Goal: Task Accomplishment & Management: Manage account settings

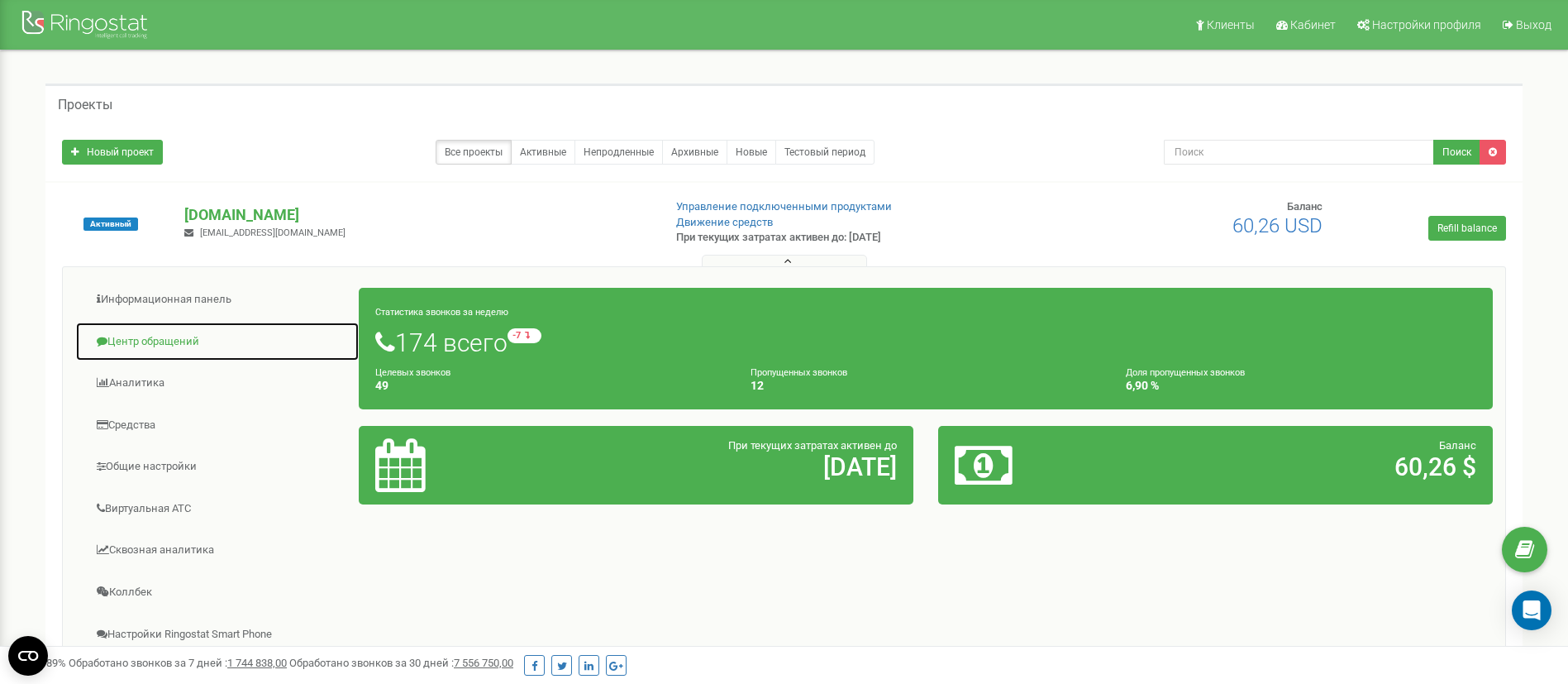
click at [143, 344] on link "Центр обращений" at bounding box center [217, 342] width 285 height 41
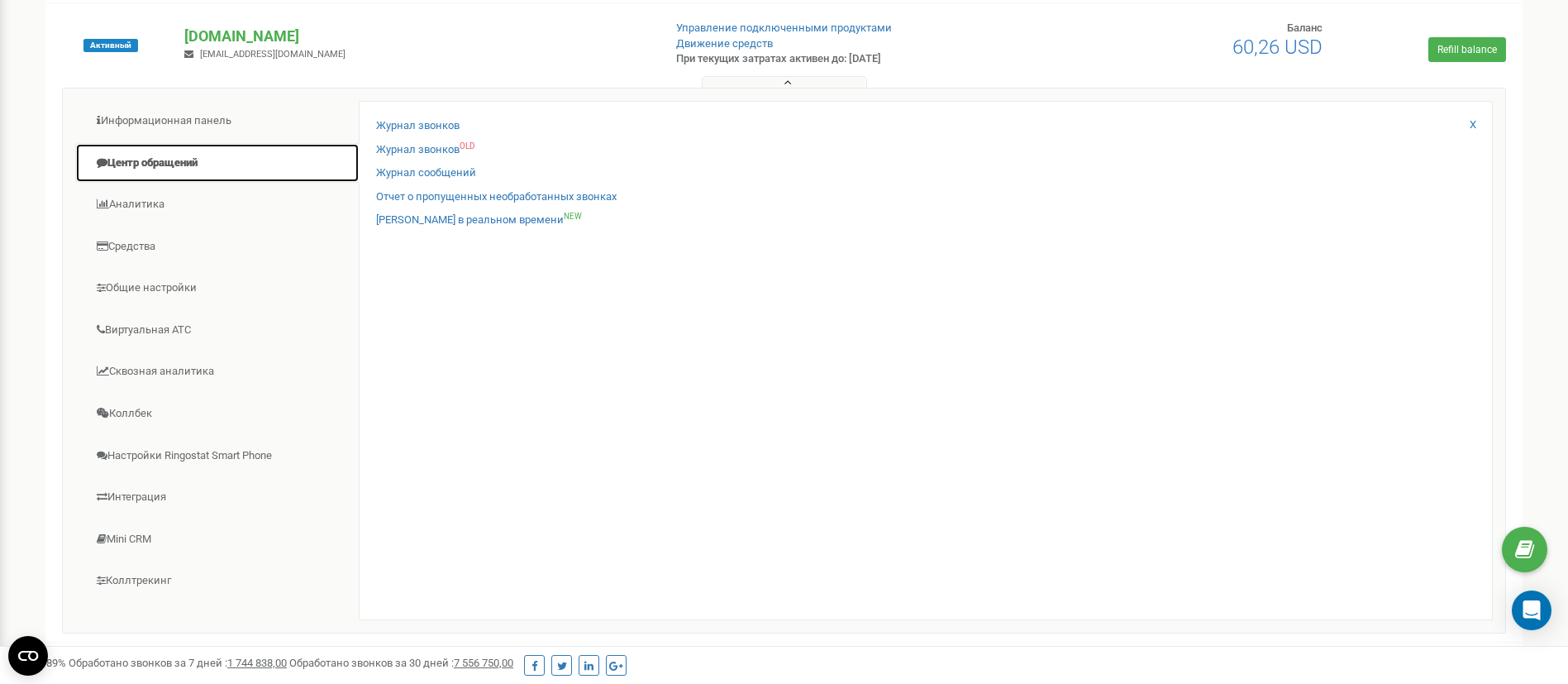
scroll to position [248, 0]
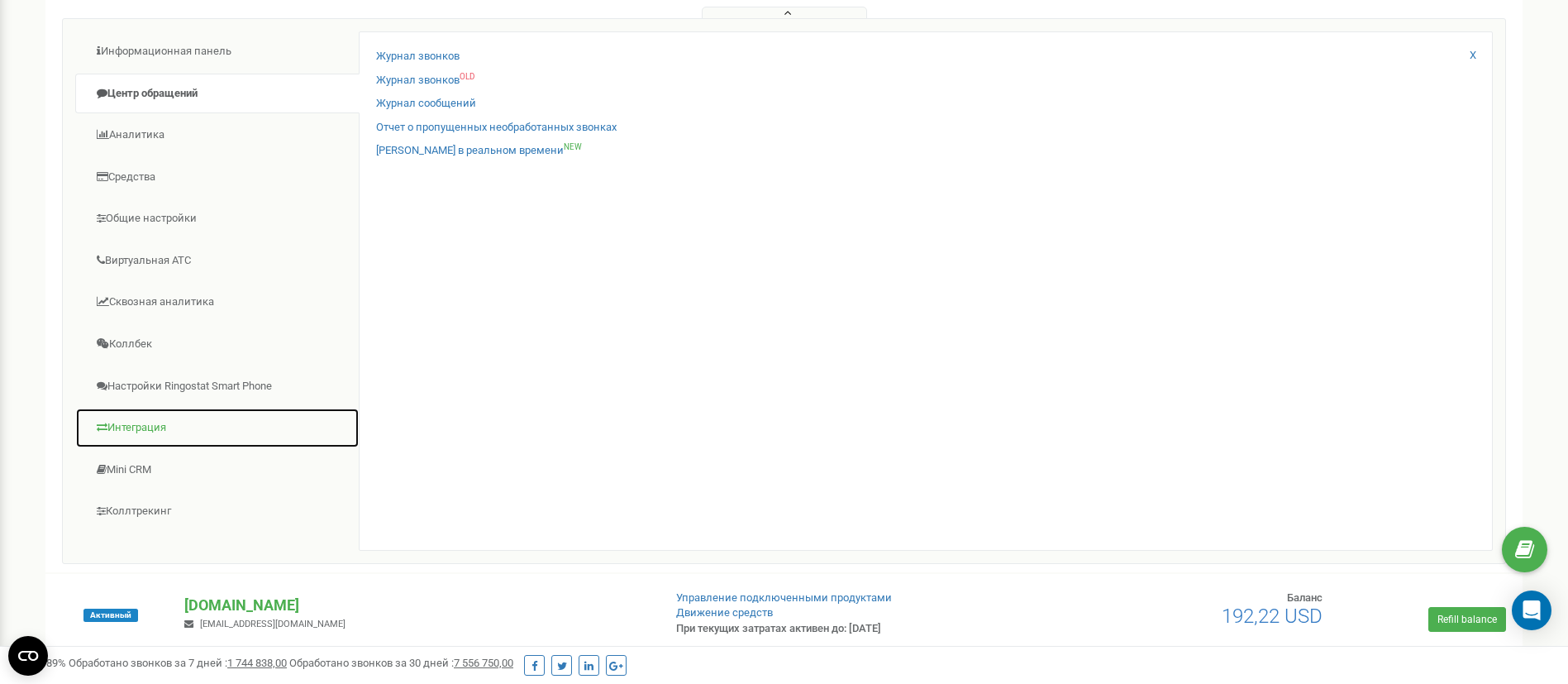
click at [157, 416] on link "Интеграция" at bounding box center [217, 428] width 285 height 41
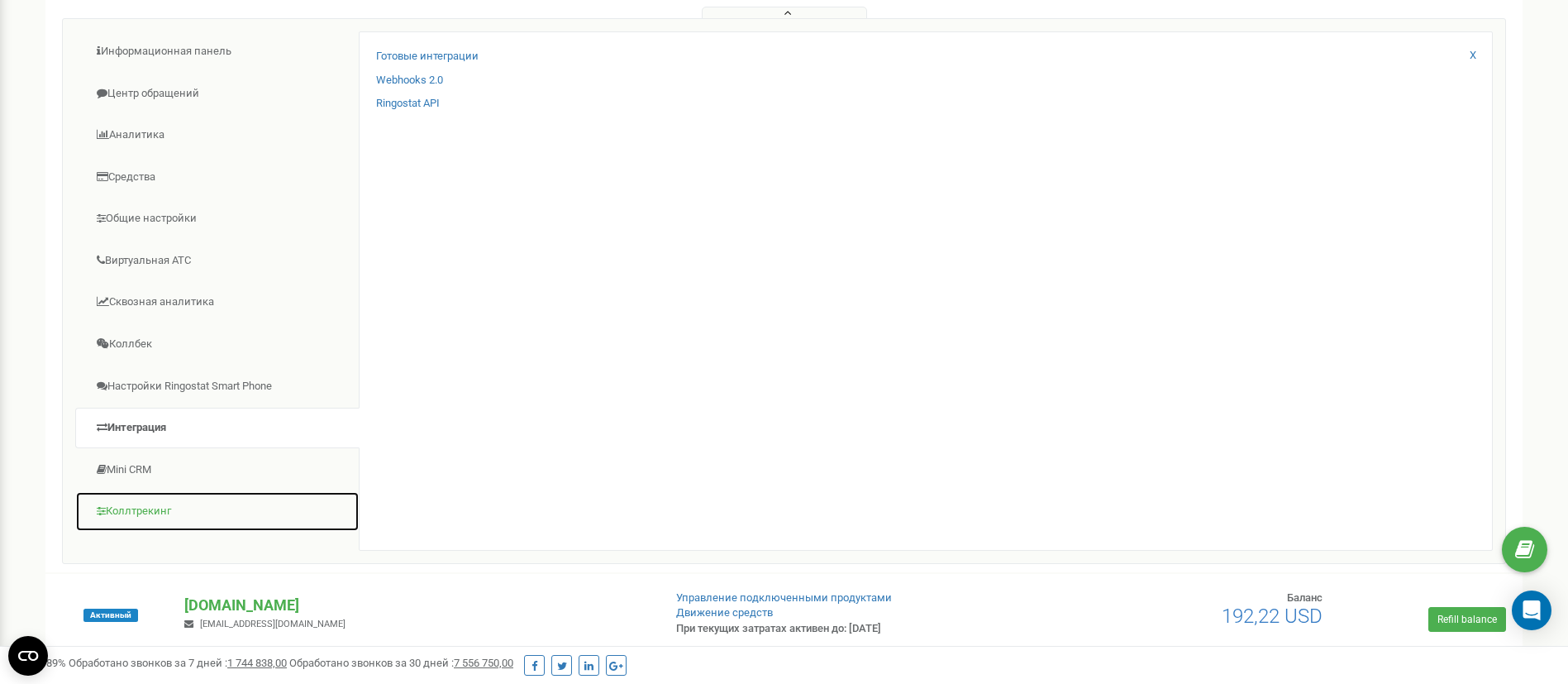
click at [158, 512] on link "Коллтрекинг" at bounding box center [217, 512] width 285 height 41
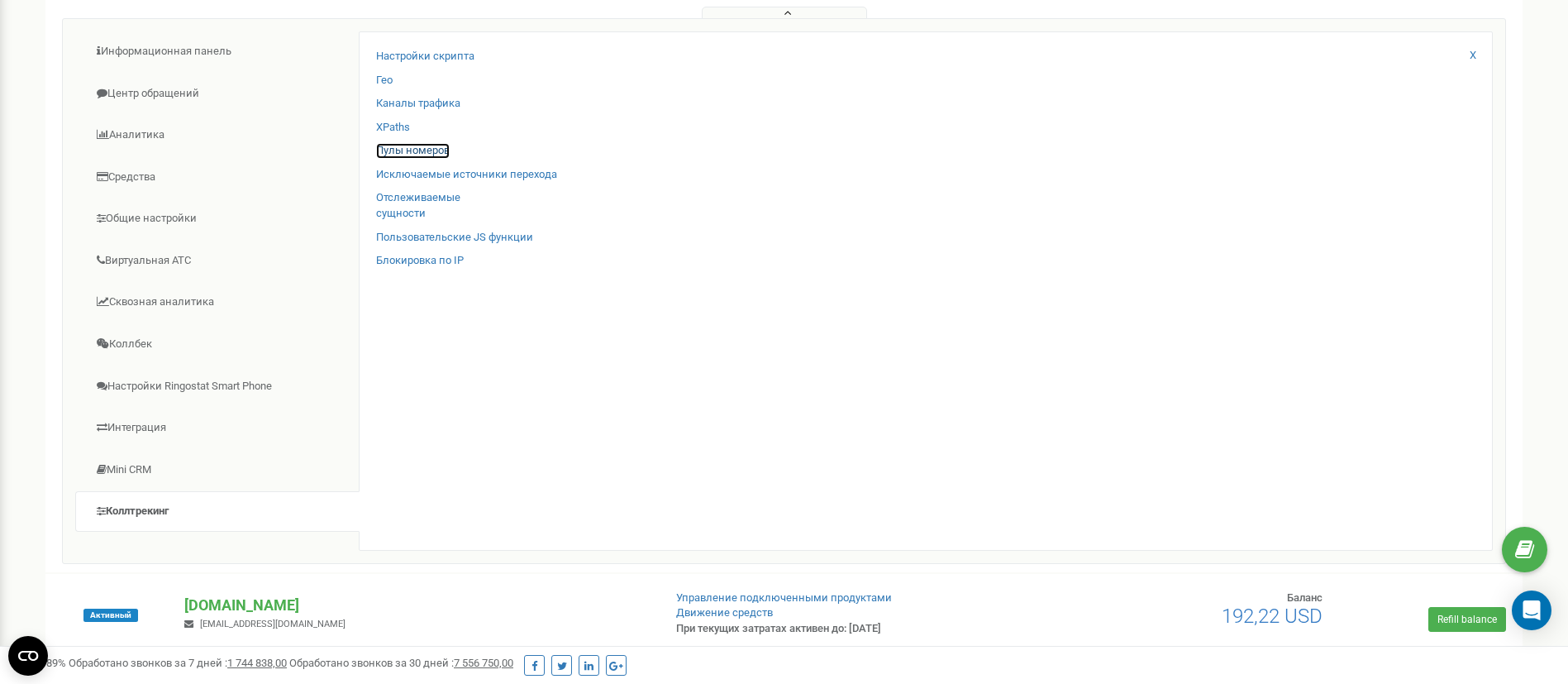
click at [415, 147] on link "Пулы номеров" at bounding box center [413, 150] width 74 height 16
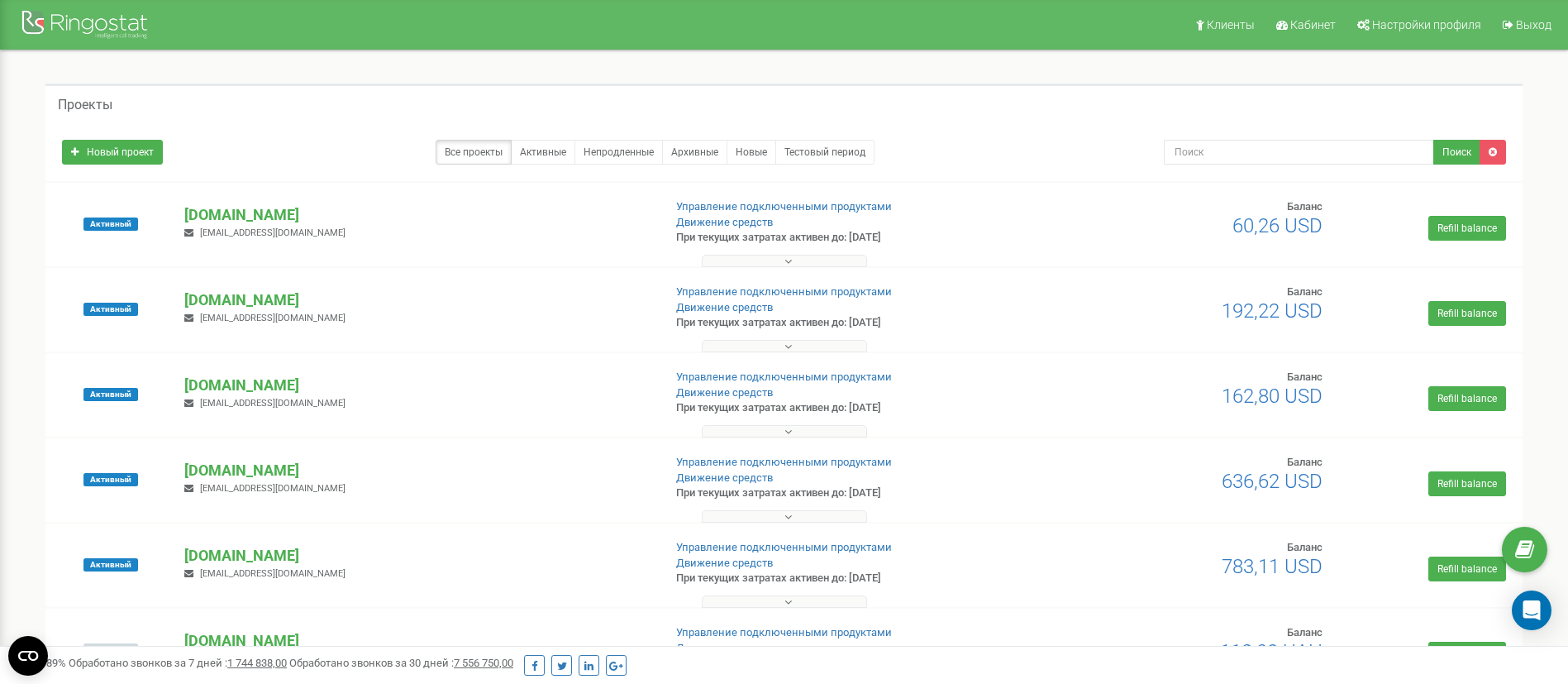
click at [808, 258] on button at bounding box center [784, 260] width 165 height 12
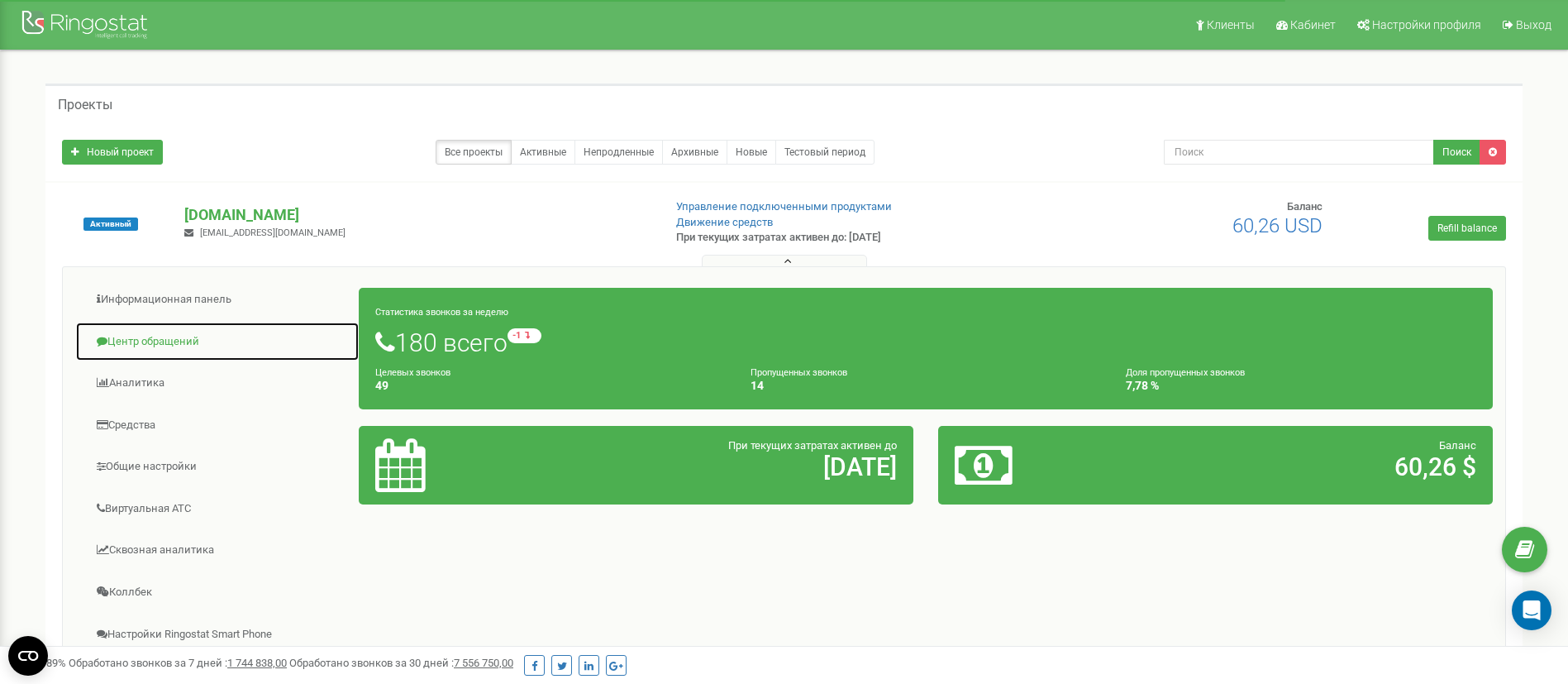
click at [161, 338] on link "Центр обращений" at bounding box center [217, 342] width 285 height 41
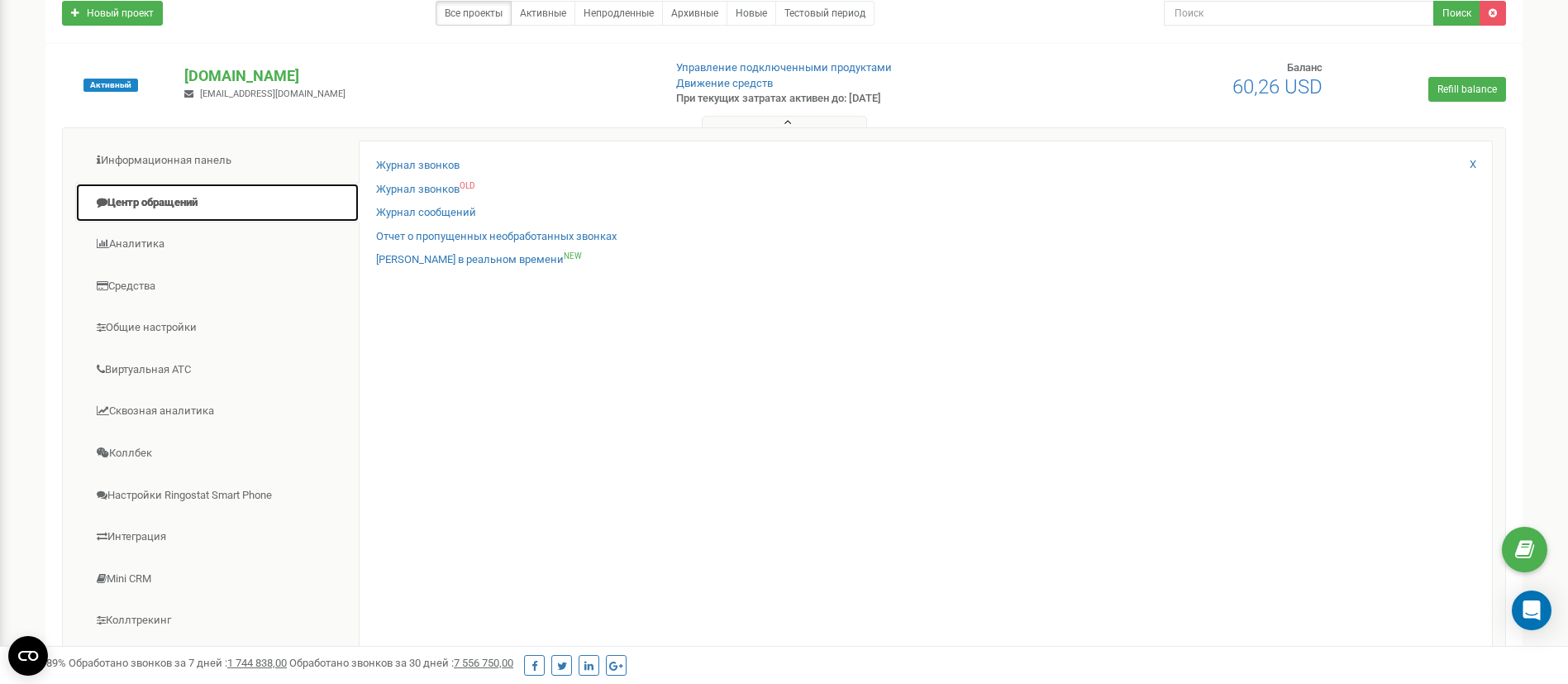
scroll to position [248, 0]
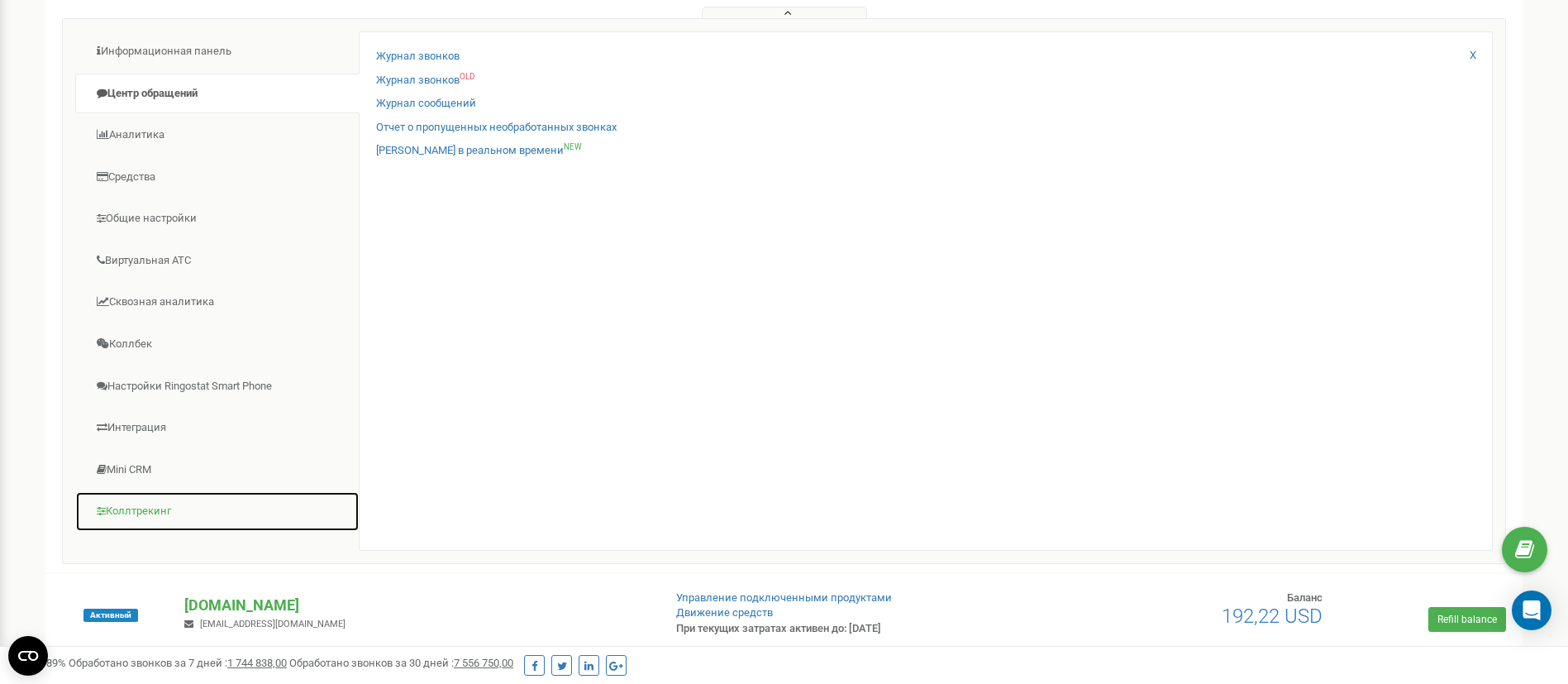
click at [149, 513] on link "Коллтрекинг" at bounding box center [217, 512] width 285 height 41
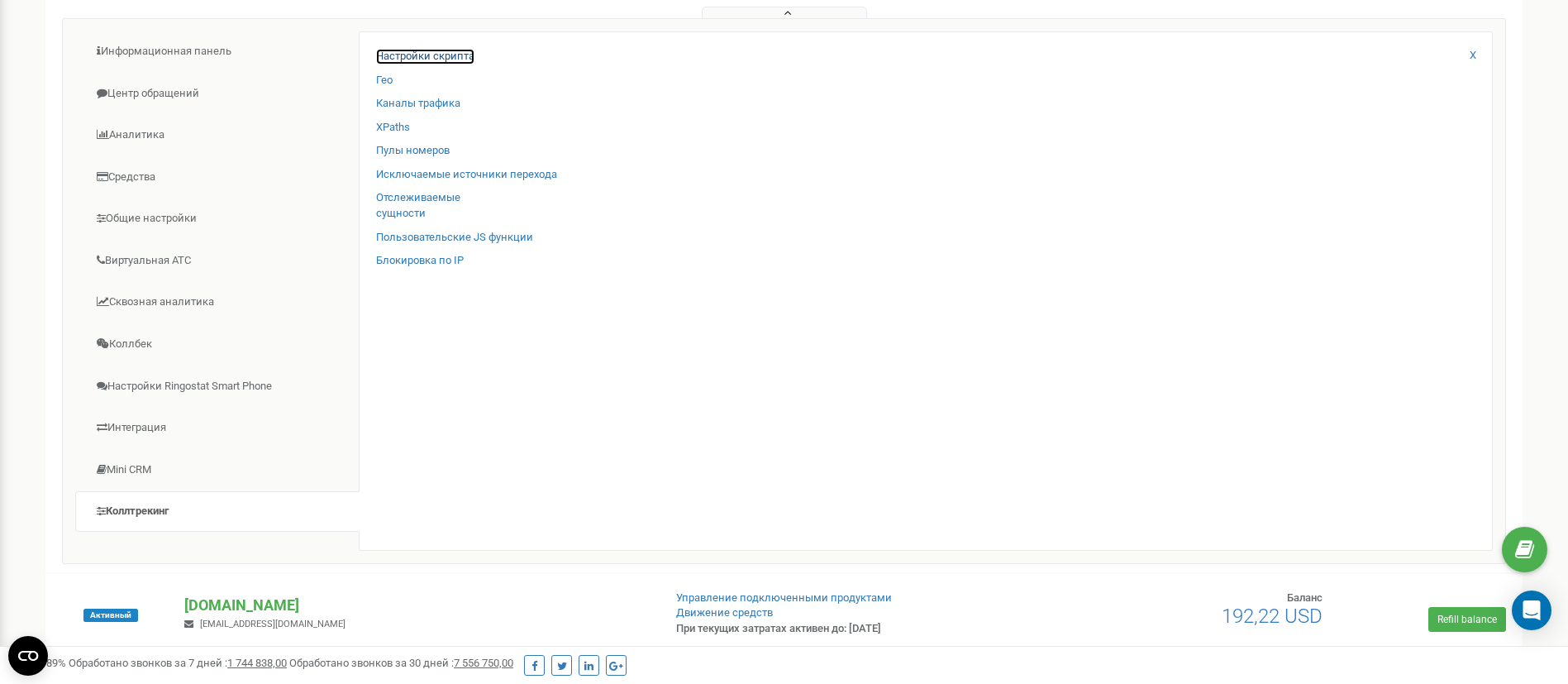
click at [416, 54] on link "Настройки скрипта" at bounding box center [425, 56] width 99 height 16
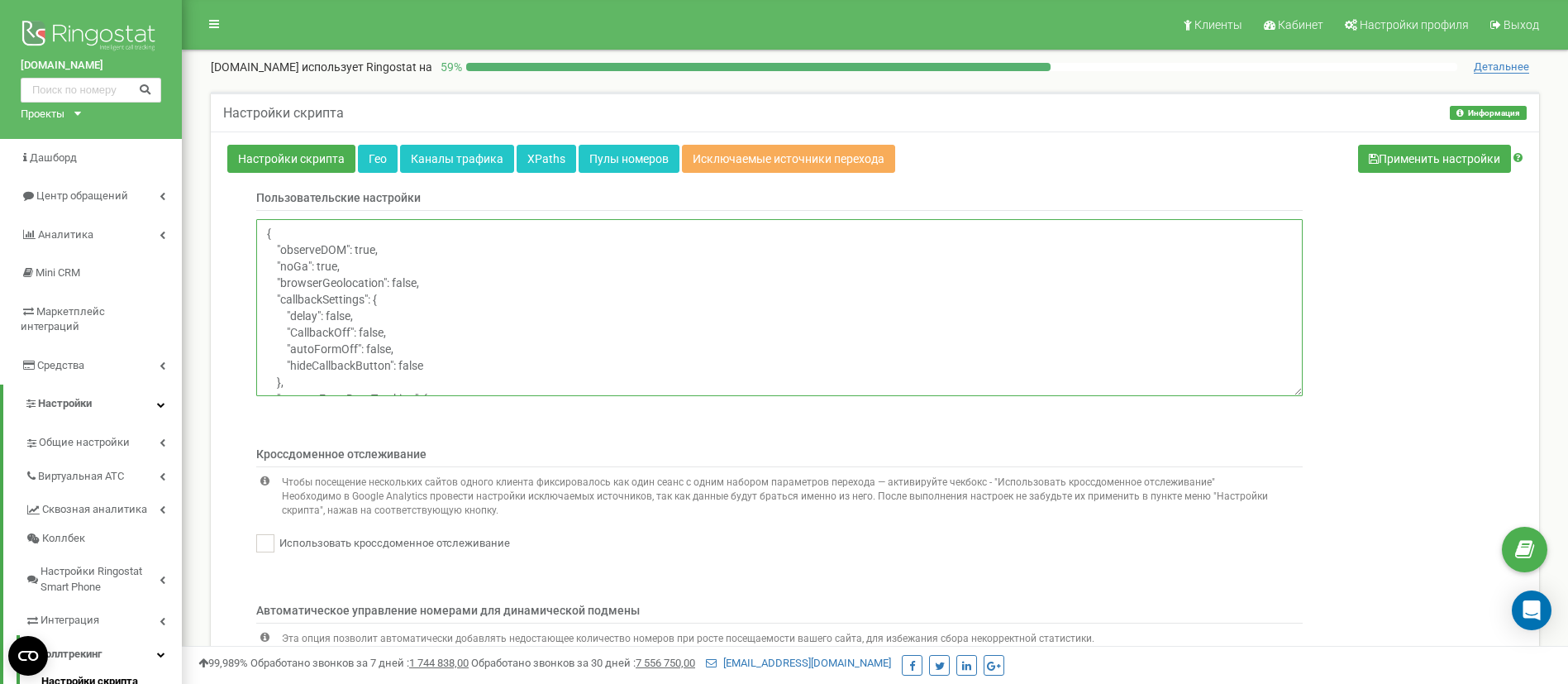
scroll to position [105, 0]
drag, startPoint x: 1291, startPoint y: 257, endPoint x: 1210, endPoint y: 360, distance: 131.0
click at [1285, 348] on textarea "{ "observeDOM": true, "noGa": true, "browserGeolocation": false, "callbackSetti…" at bounding box center [779, 308] width 1047 height 177
click at [462, 302] on textarea "{ "observeDOM": true, "noGa": true, "browserGeolocation": false, "callbackSetti…" at bounding box center [779, 308] width 1047 height 177
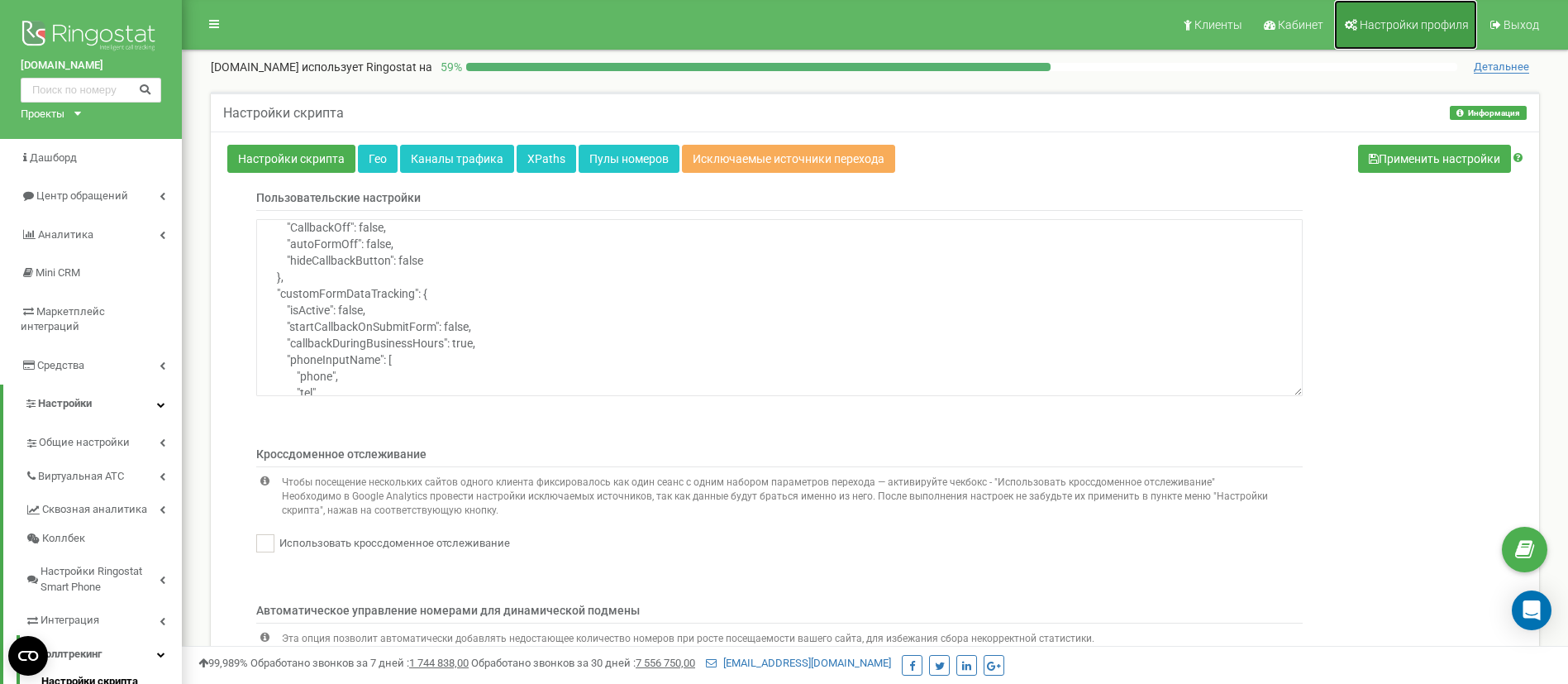
click at [1389, 27] on span "Настройки профиля" at bounding box center [1414, 25] width 109 height 13
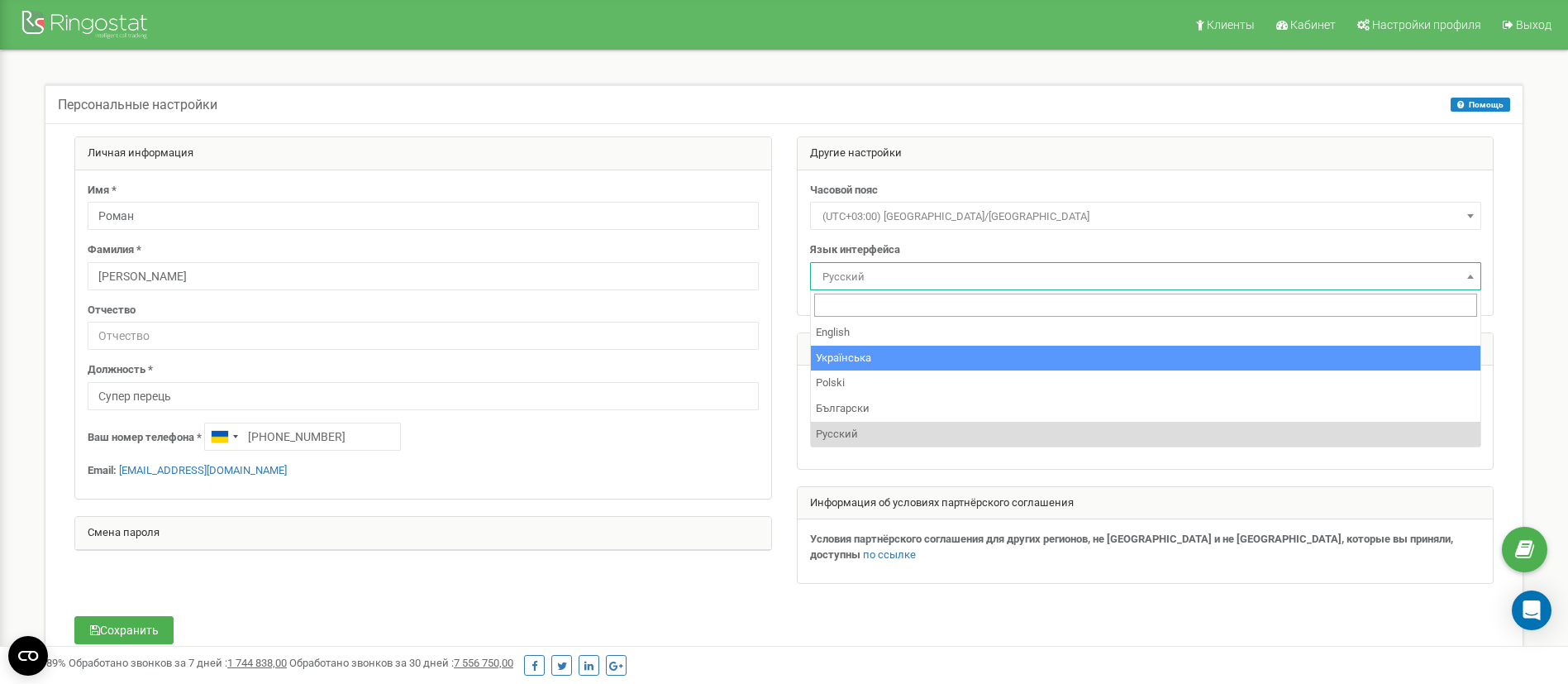
select select "ukr"
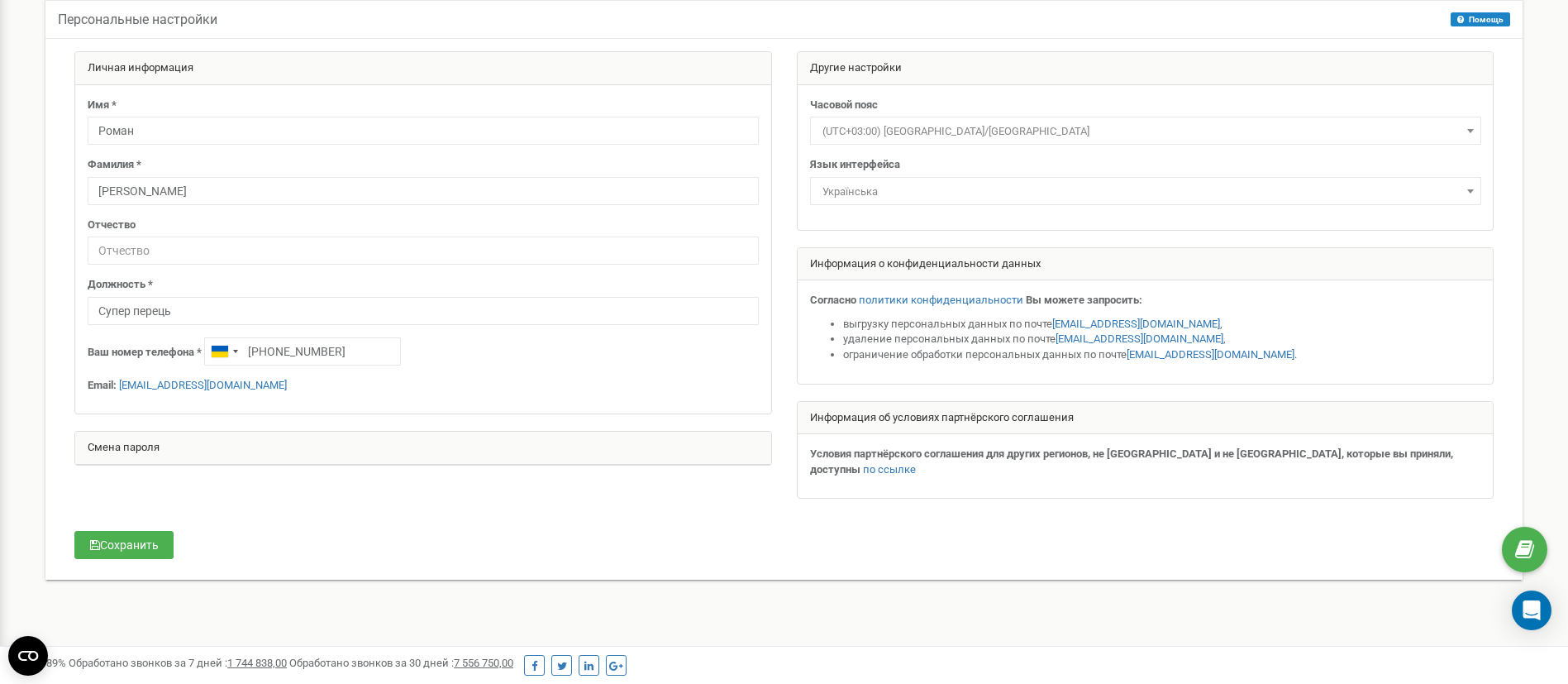
scroll to position [124, 0]
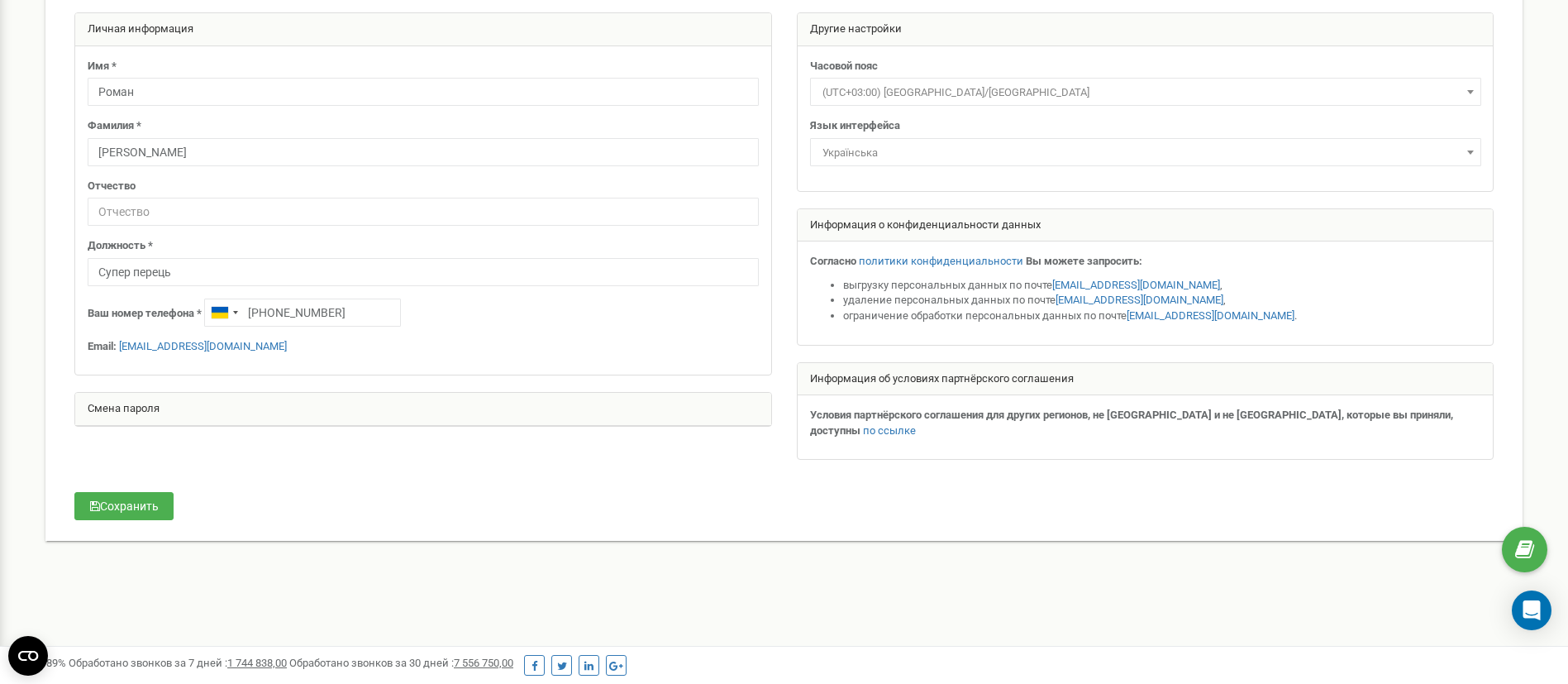
click at [154, 507] on div "Сохранить" at bounding box center [181, 508] width 240 height 32
click at [153, 492] on button "Сохранить" at bounding box center [124, 506] width 99 height 29
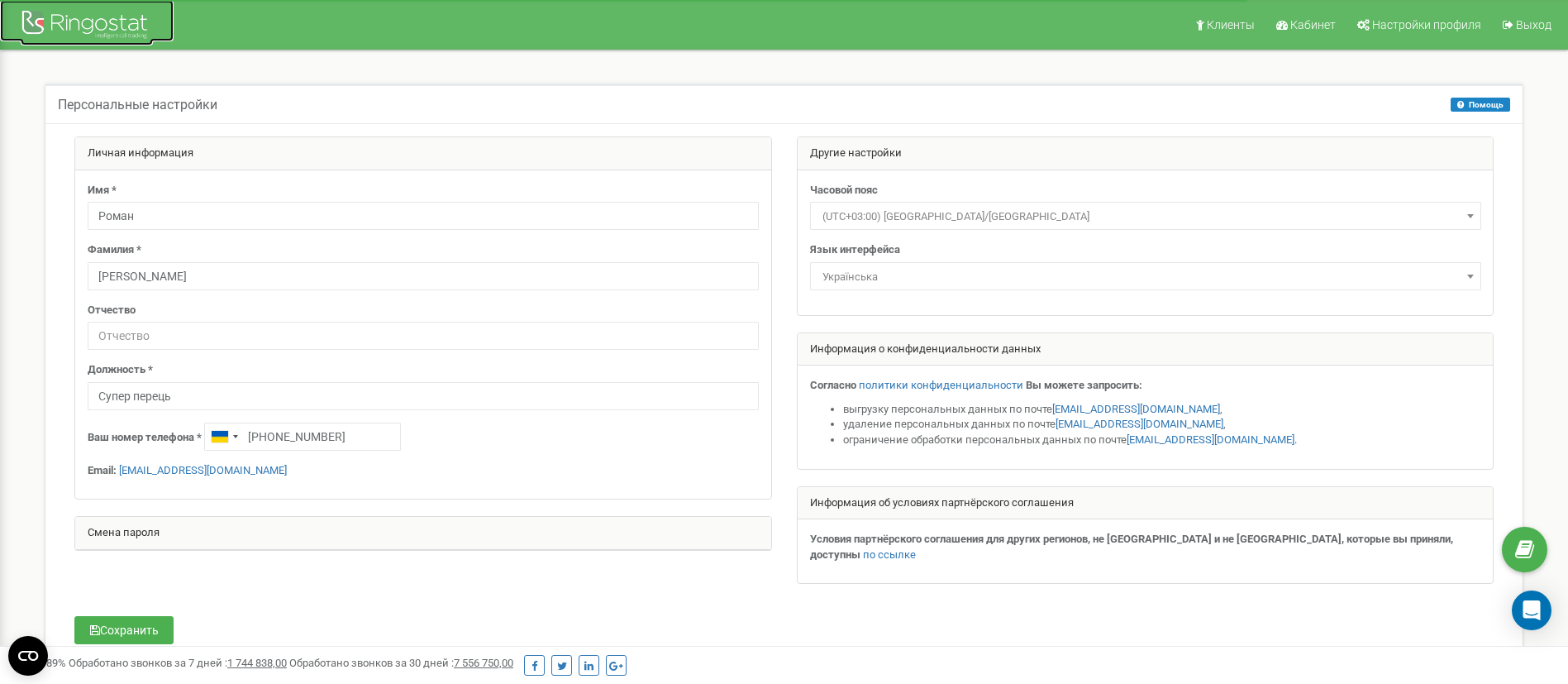
click at [88, 20] on img at bounding box center [87, 26] width 133 height 39
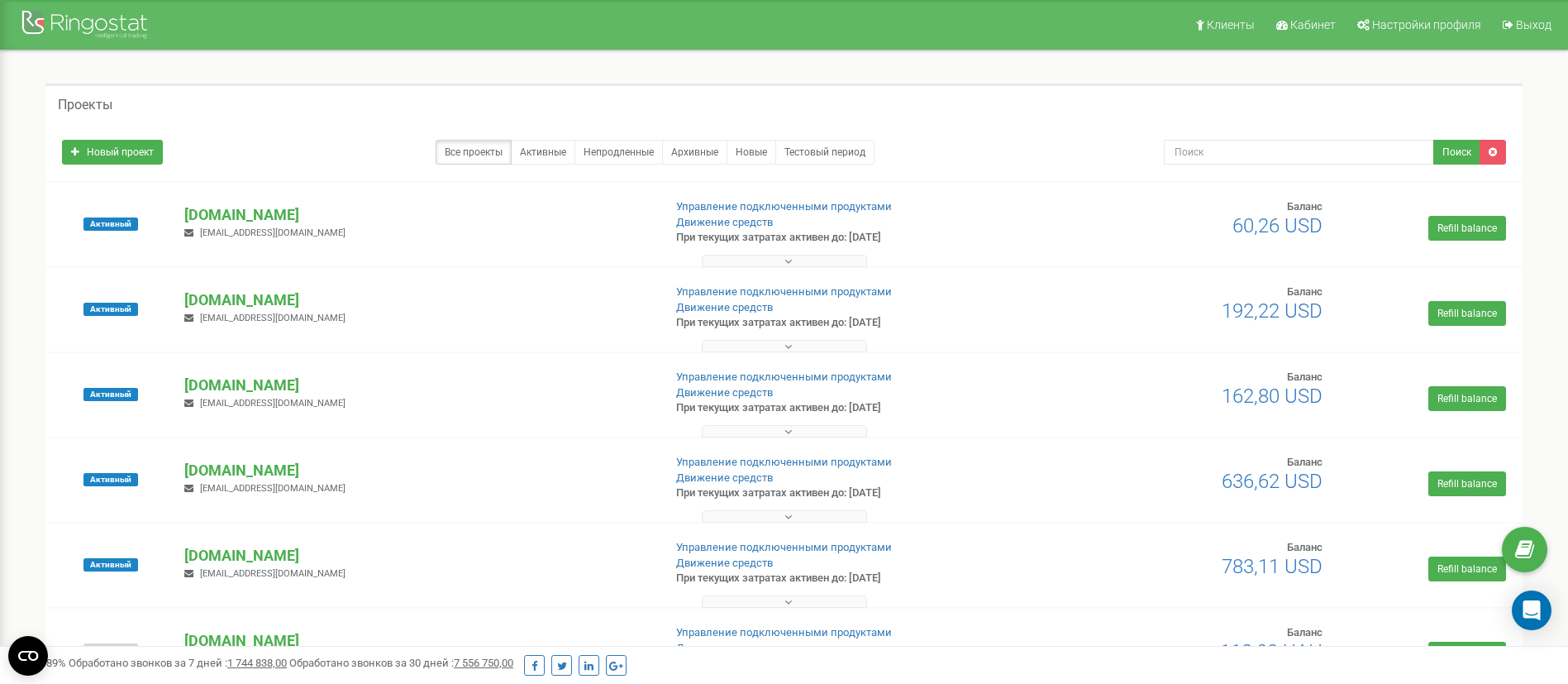
click at [767, 263] on button at bounding box center [784, 260] width 165 height 12
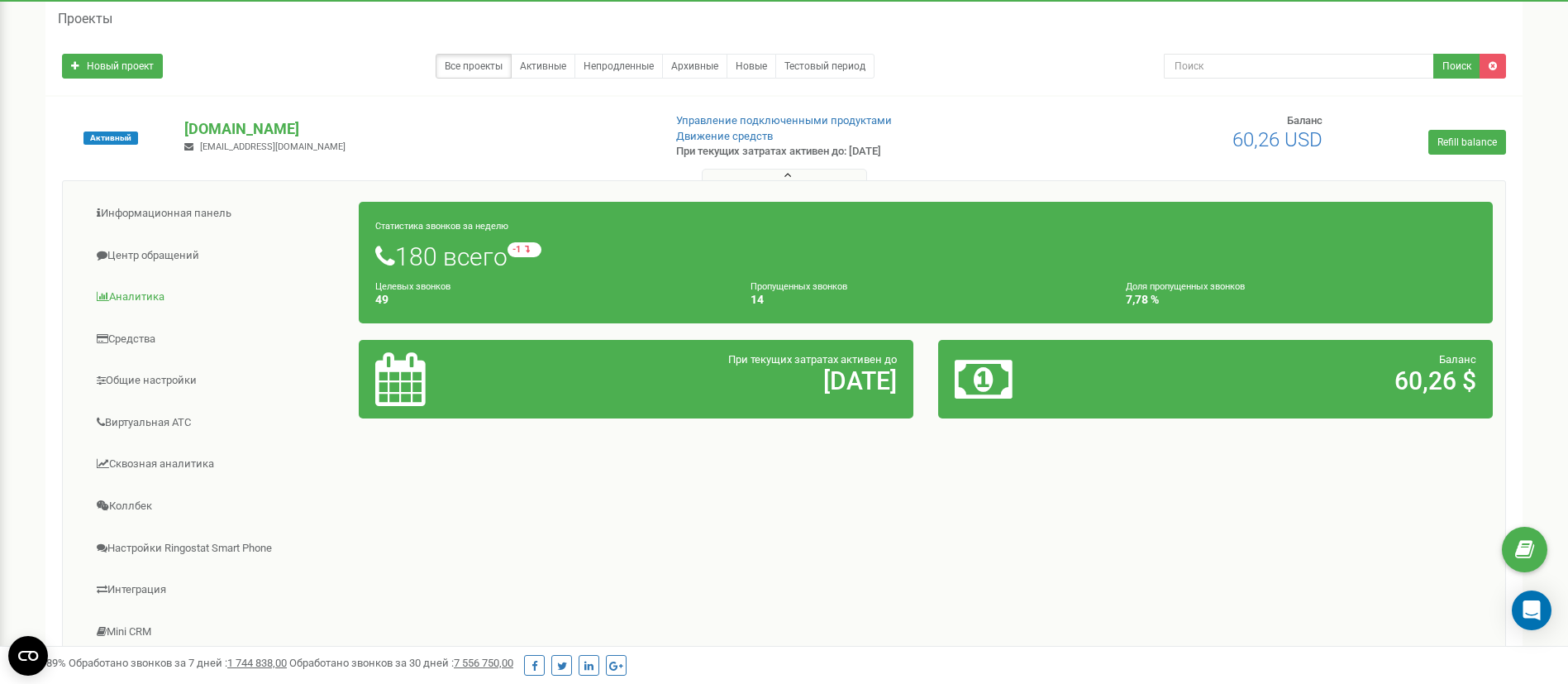
scroll to position [124, 0]
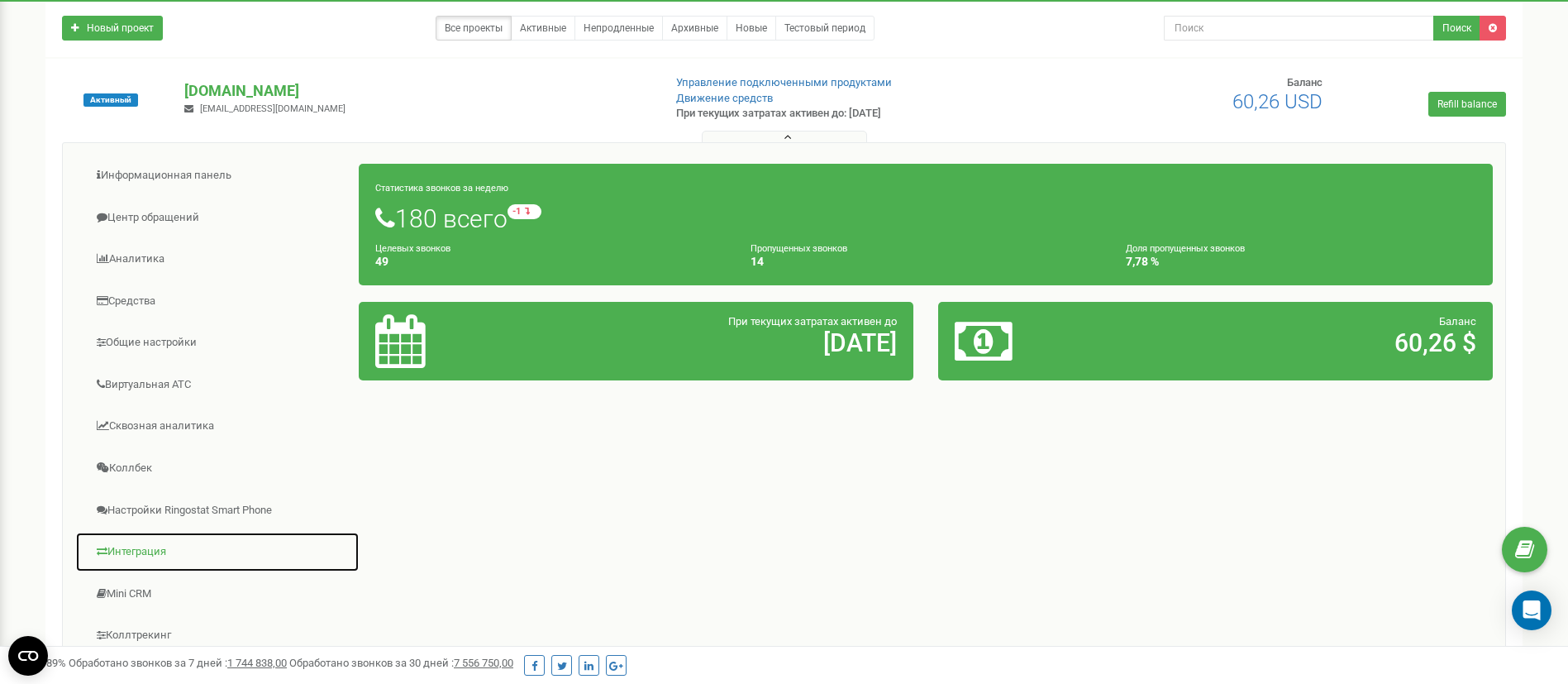
click at [155, 559] on link "Интеграция" at bounding box center [217, 552] width 285 height 41
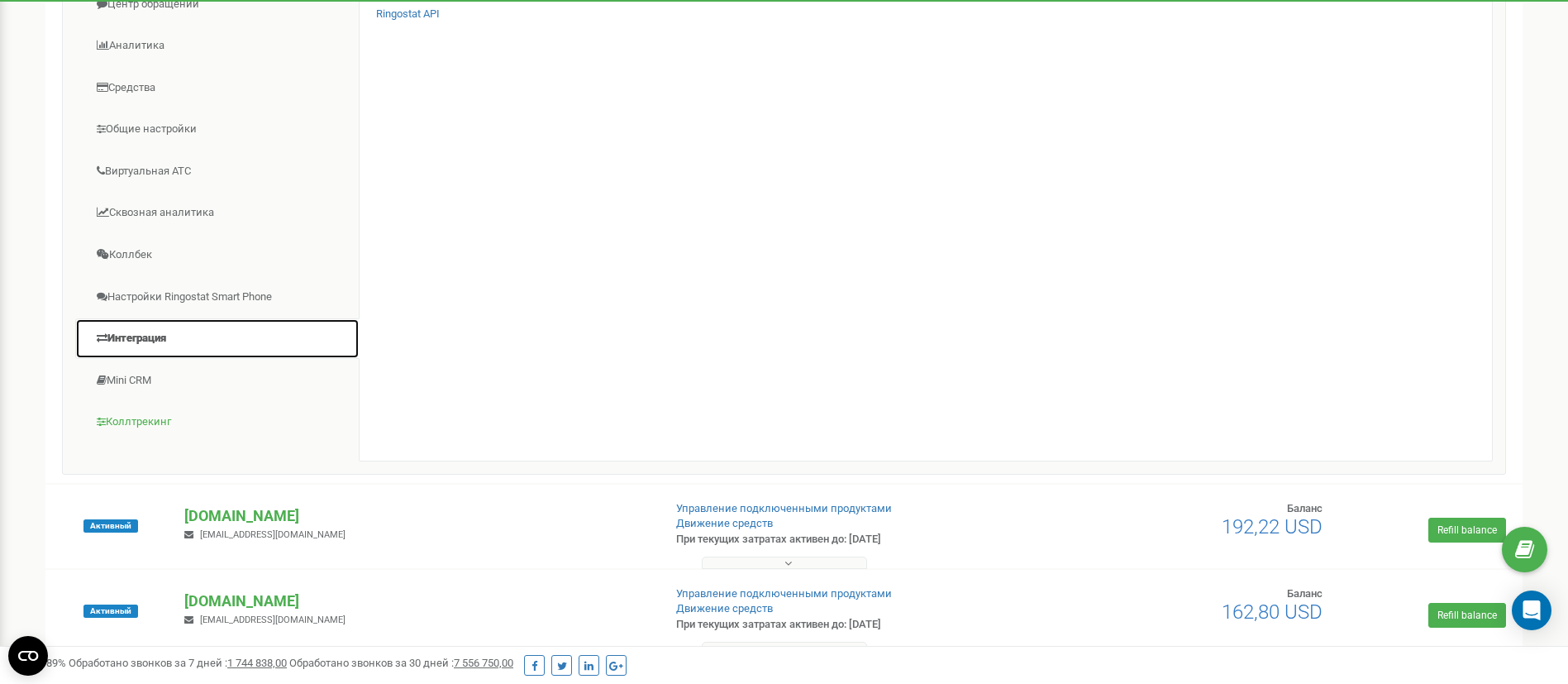
scroll to position [248, 0]
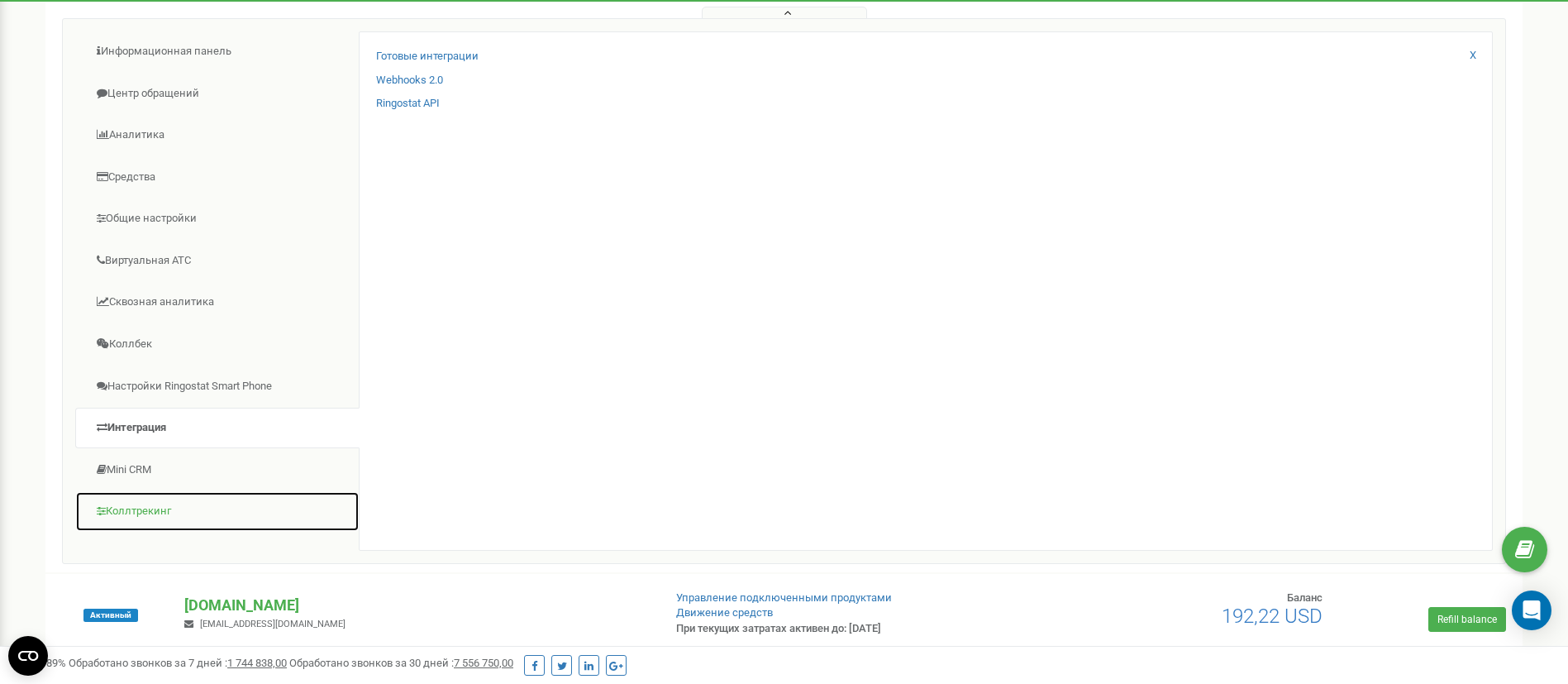
click at [145, 525] on link "Коллтрекинг" at bounding box center [217, 512] width 285 height 41
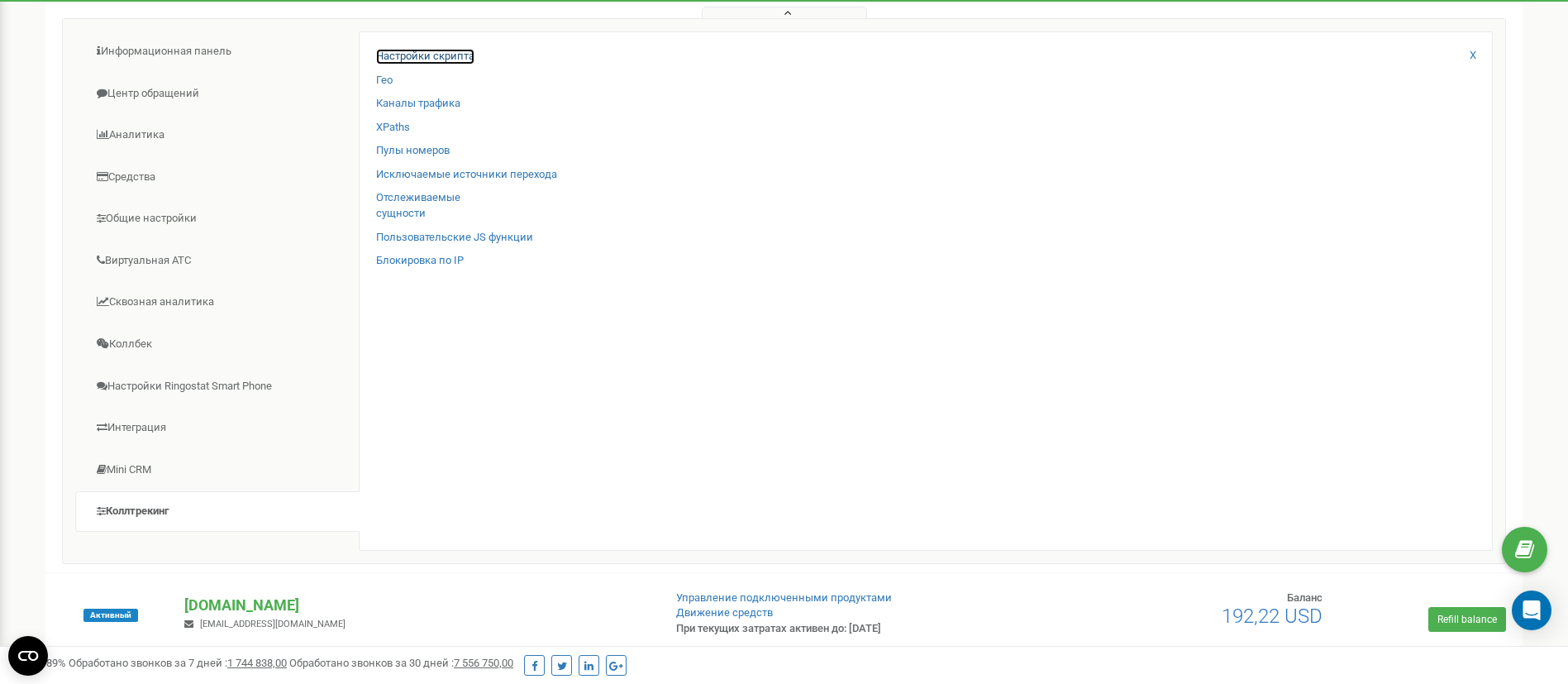
click at [414, 51] on link "Настройки скрипта" at bounding box center [425, 56] width 99 height 16
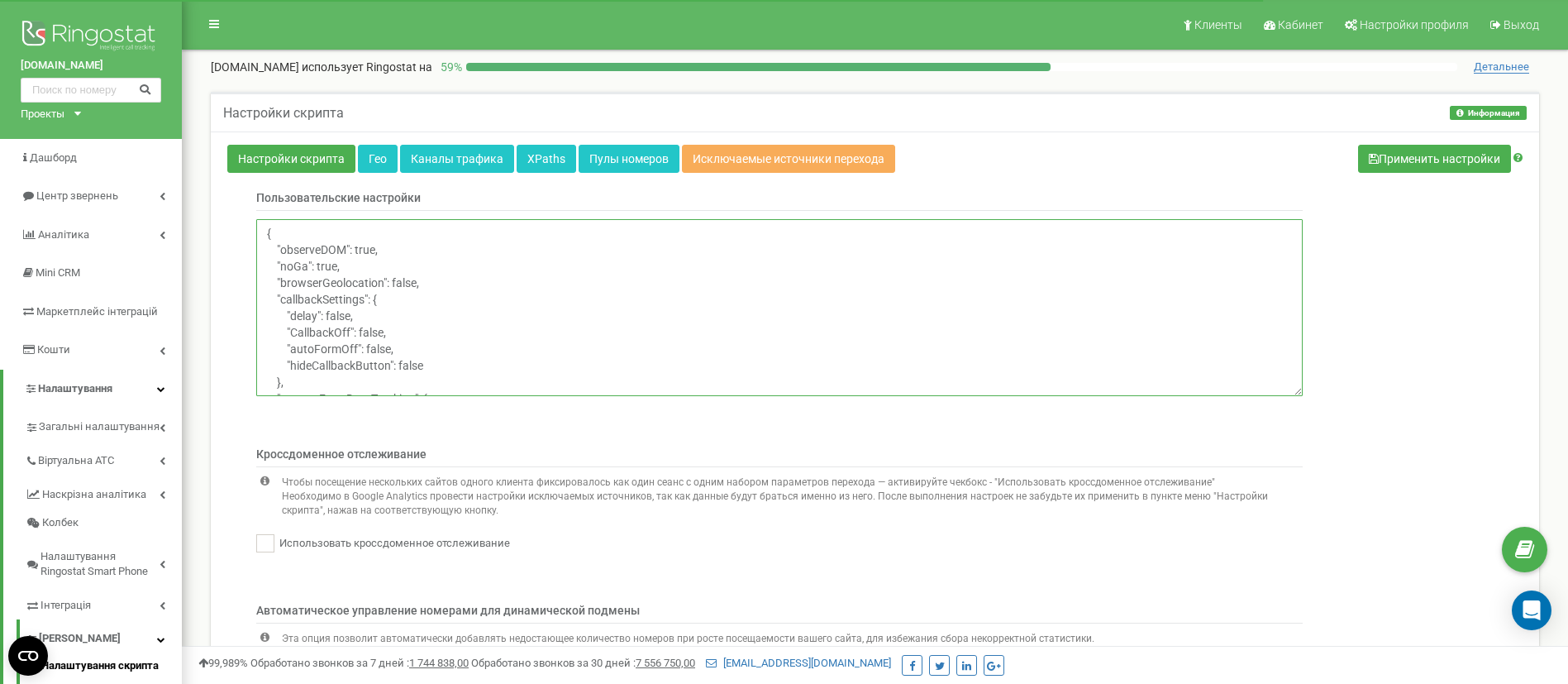
scroll to position [80, 0]
drag, startPoint x: 1292, startPoint y: 249, endPoint x: 1270, endPoint y: 205, distance: 49.2
click at [1270, 205] on div "Пользовательские настройки { "observeDOM": true, "[PERSON_NAME]": true, "browse…" at bounding box center [765, 310] width 1100 height 240
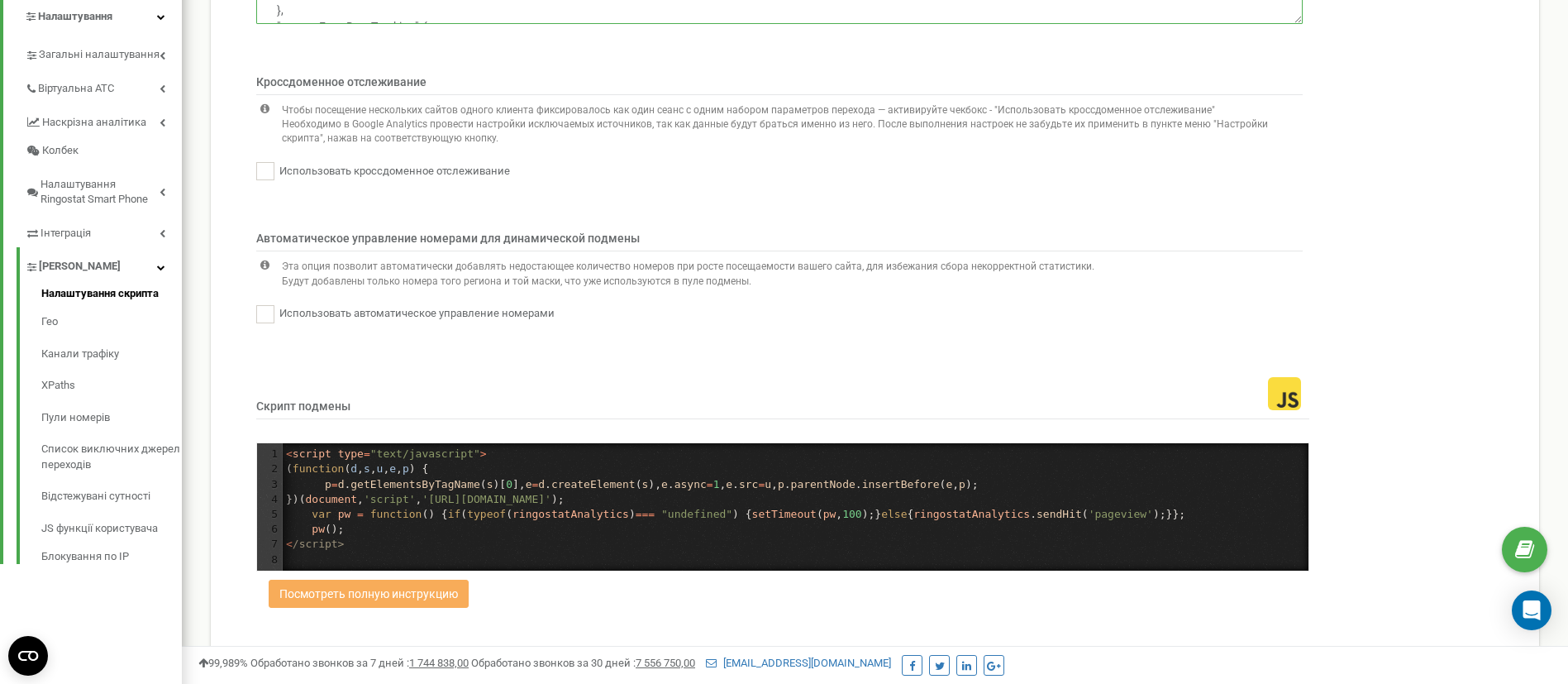
scroll to position [404, 0]
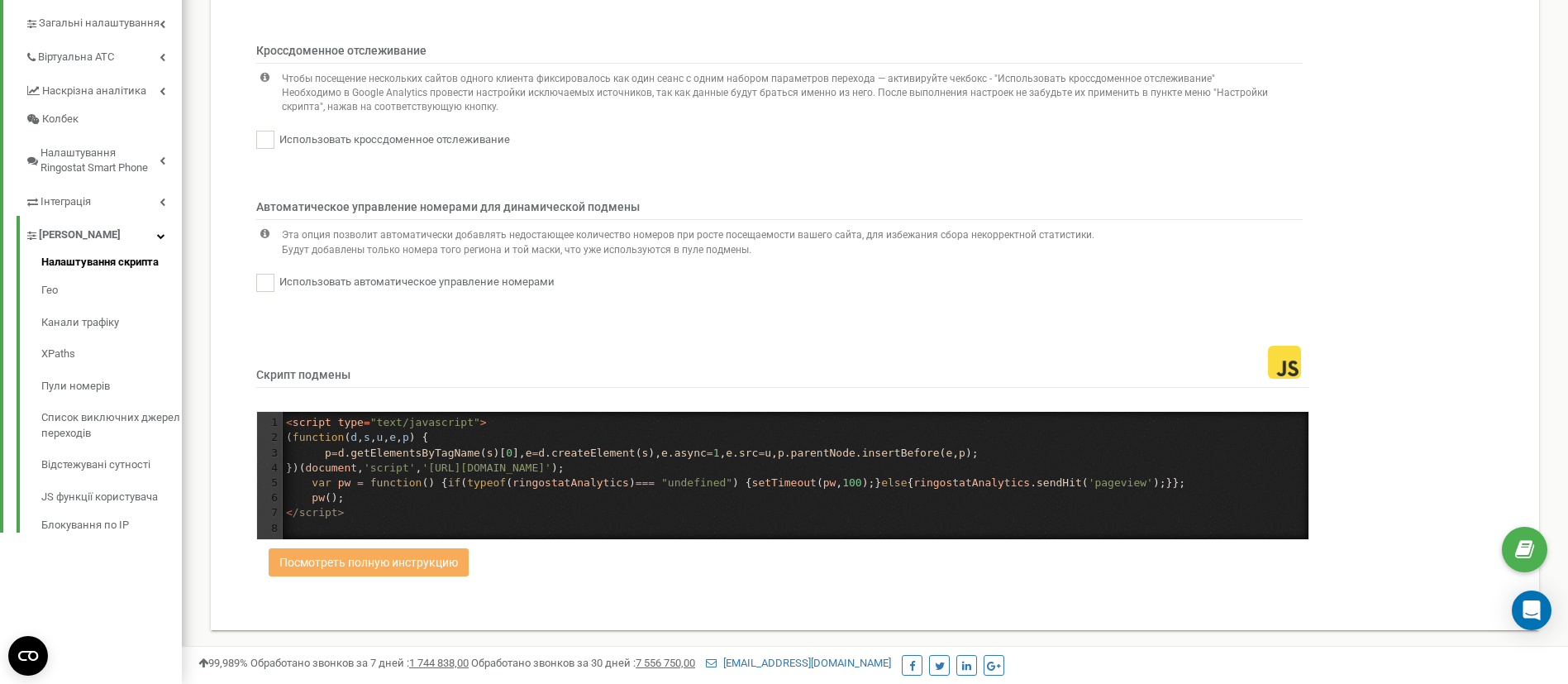
click at [665, 488] on div "1 < script type = "text/javascript" > 2 ( function ( d , s , u , e , p ) { 3 p …" at bounding box center [796, 475] width 1026 height 121
type textarea "<script type="text/javascript"> (function (d,s,u,e,p) { p=d.getElementsByTagNam…"
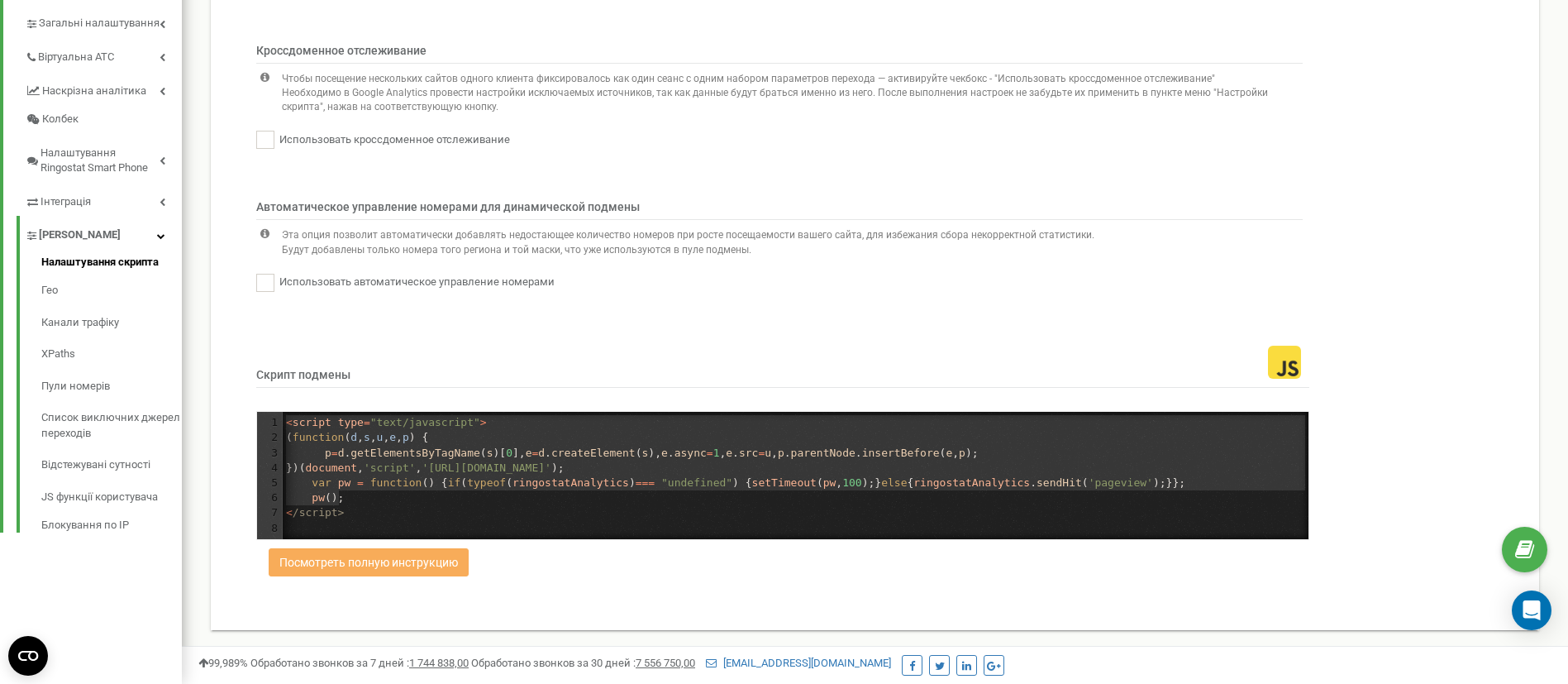
drag, startPoint x: 536, startPoint y: 502, endPoint x: 214, endPoint y: 423, distance: 331.5
click at [214, 423] on div "Настройки скрипта Гео Каналы трафика XPaths Пулы номеров Исключаемые источники …" at bounding box center [875, 179] width 1328 height 902
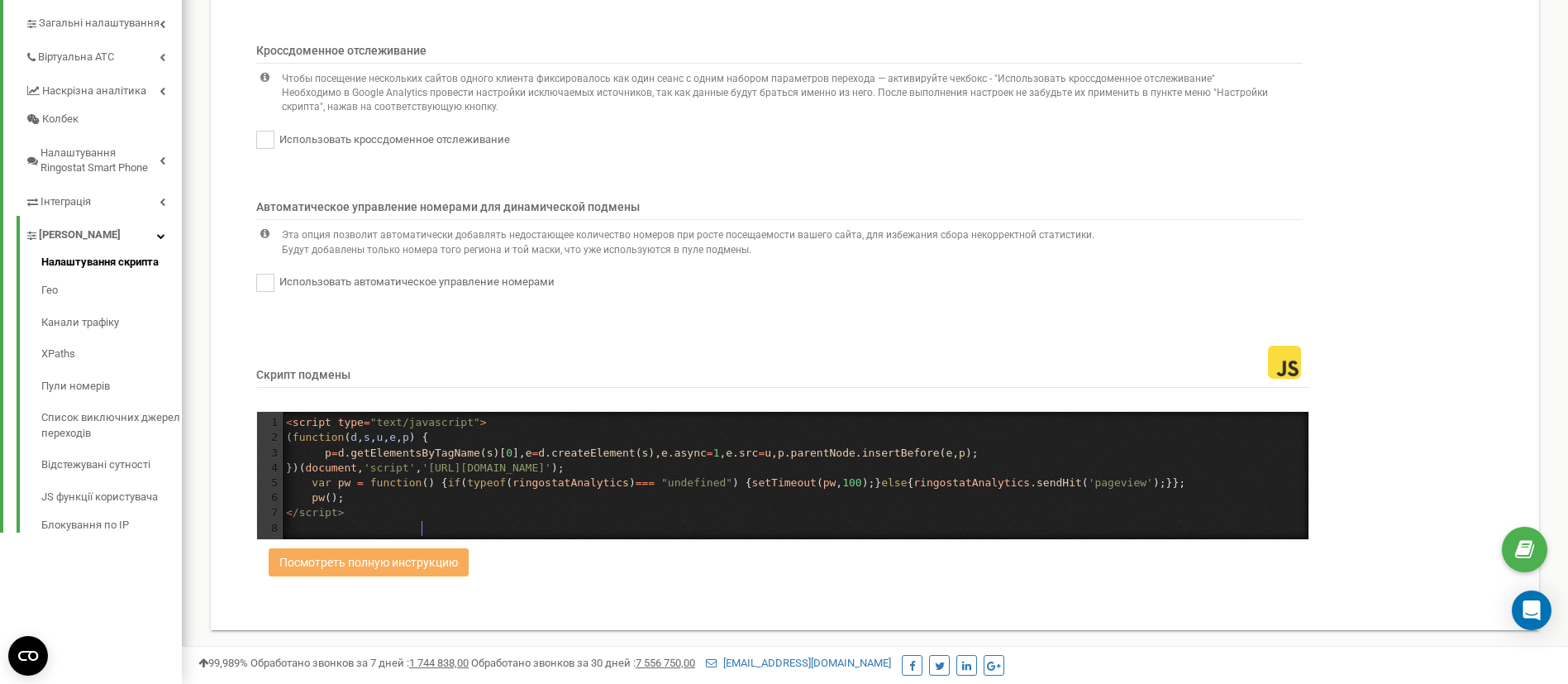
click at [423, 527] on div "x 1 < script type = "text/javascript" > 2 ( function ( d , s , u , e , p ) { 3 …" at bounding box center [796, 475] width 1026 height 121
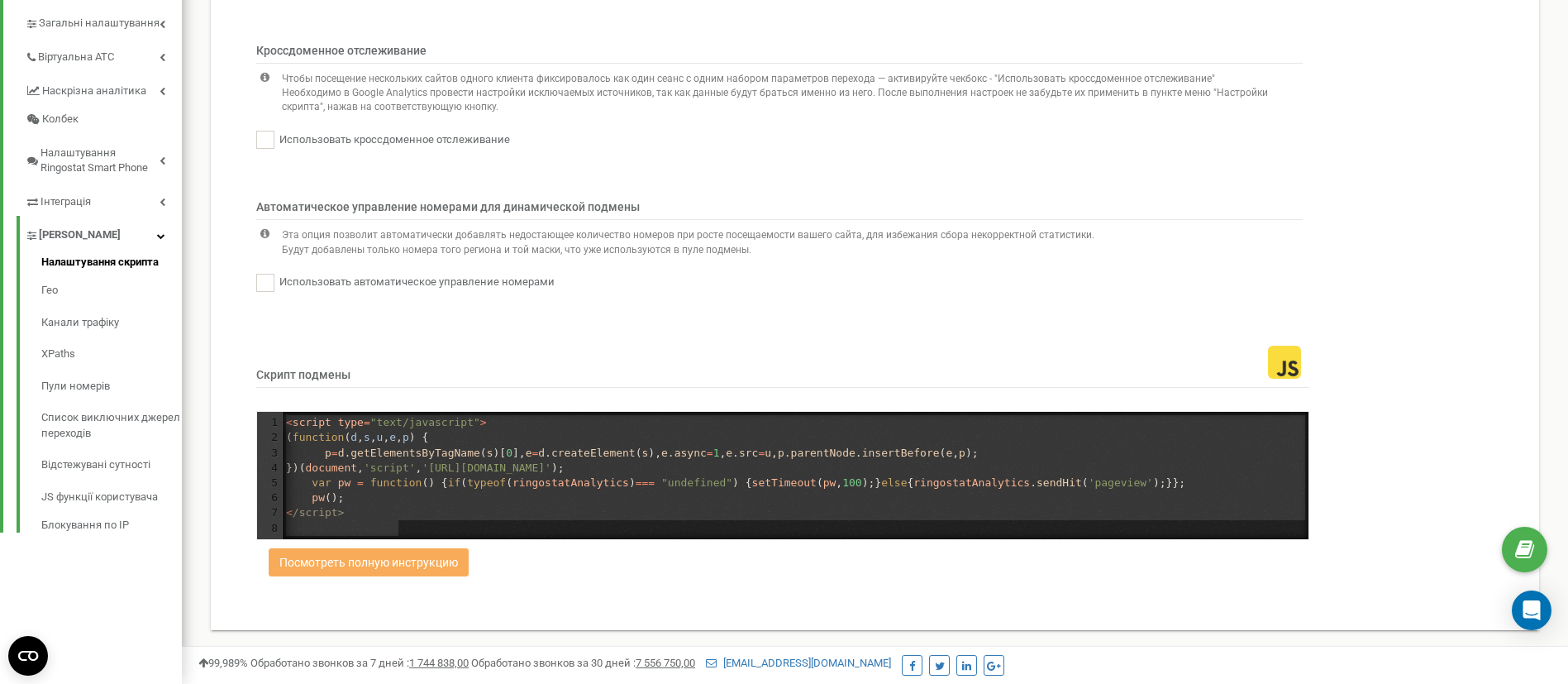
drag, startPoint x: 323, startPoint y: 487, endPoint x: 249, endPoint y: 396, distance: 117.3
click at [249, 396] on div "44363 Скрипт подмены <script type="text/javascript"> (function (d,s,u,e,p) { p=…" at bounding box center [875, 470] width 1295 height 289
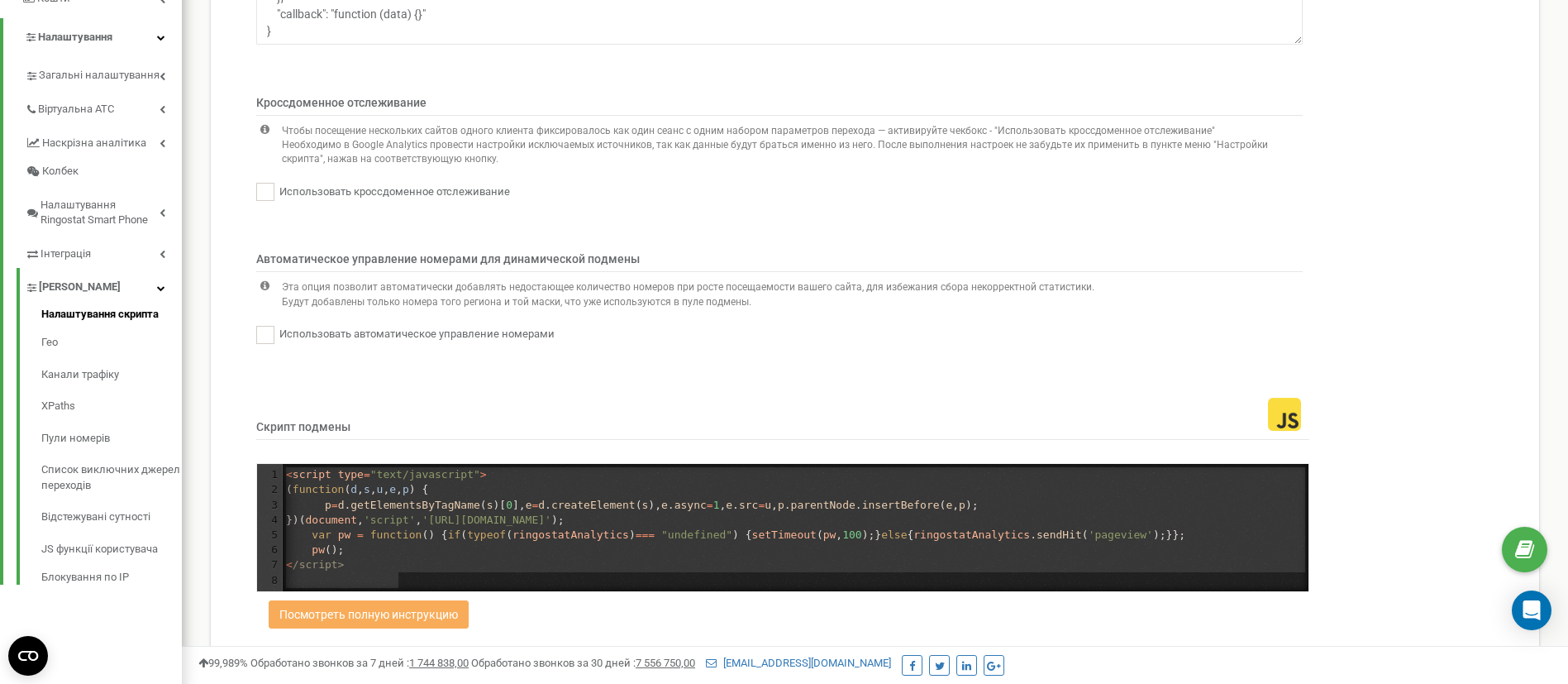
scroll to position [404, 0]
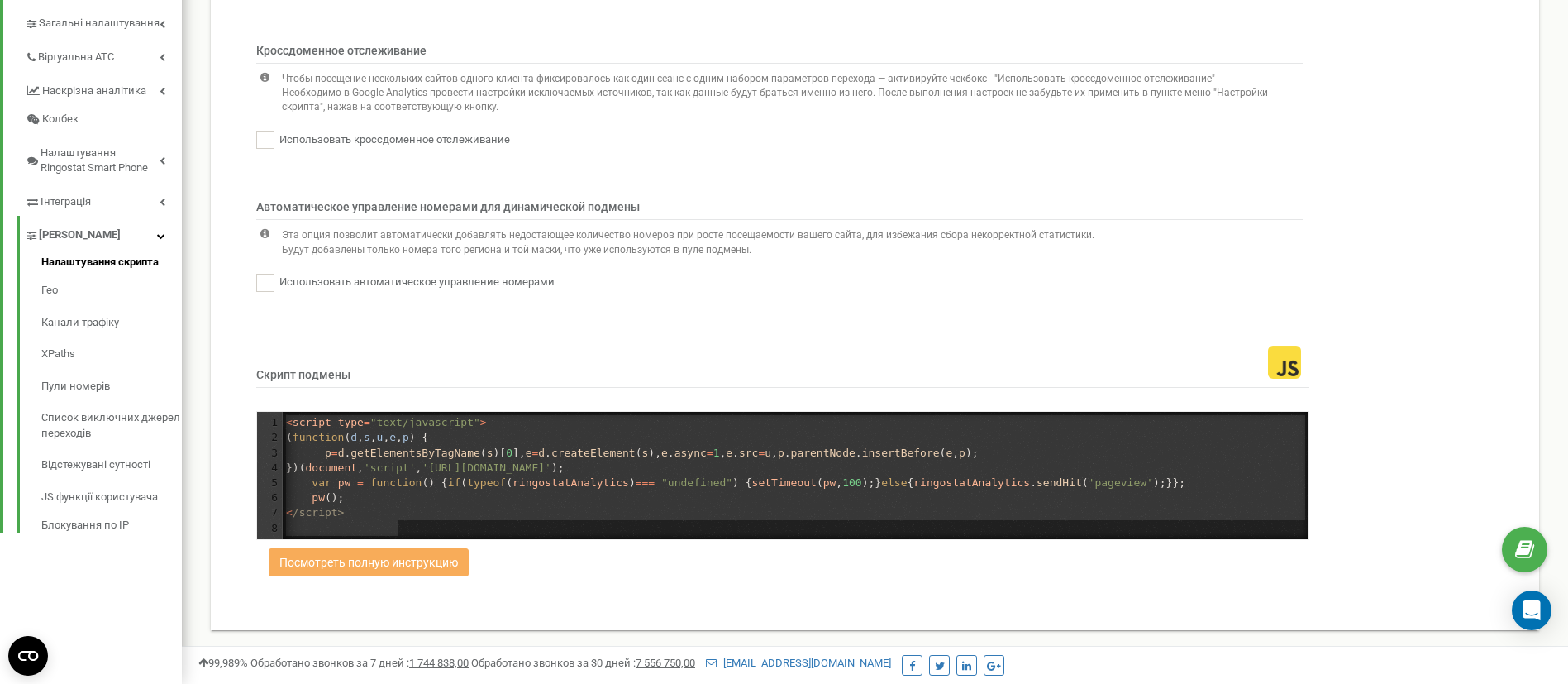
type textarea "</script>"
click at [463, 508] on pre "< /script>" at bounding box center [796, 513] width 1026 height 15
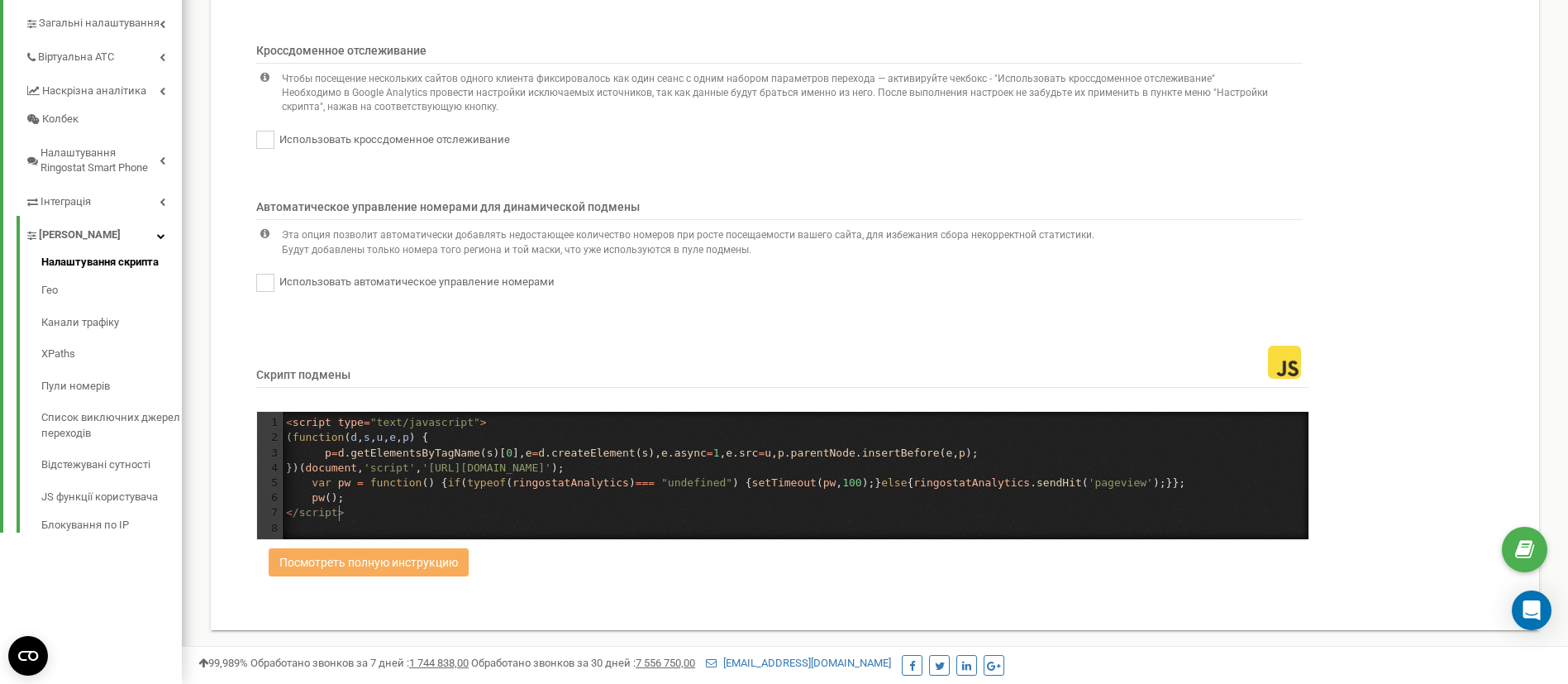
type textarea "<script type="text/javascript"> (function (d,s,u,e,p) { p=d.getElementsByTagNam…"
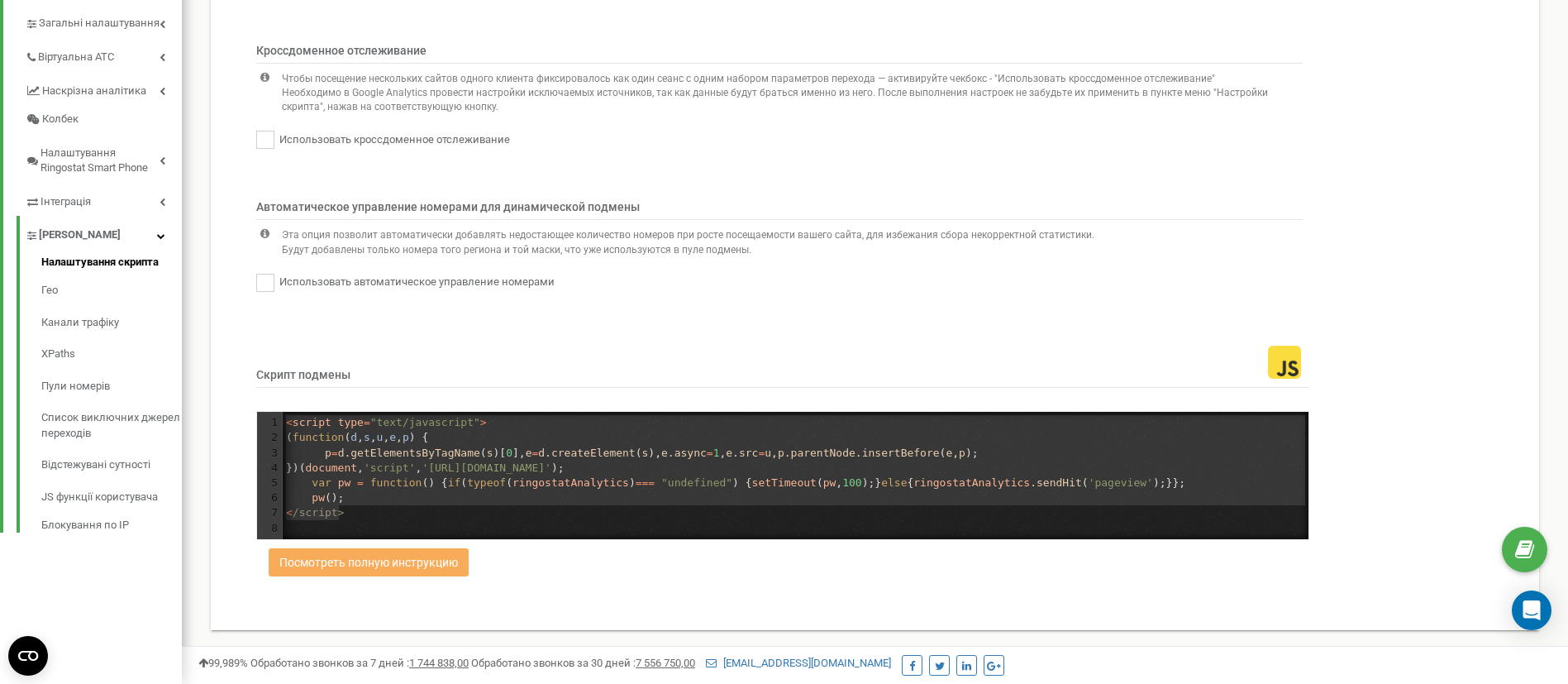
drag, startPoint x: 389, startPoint y: 512, endPoint x: 273, endPoint y: 399, distance: 161.9
click at [273, 399] on div "Скрипт подмены <script type="text/javascript"> (function (d,s,u,e,p) { p=d.getE…" at bounding box center [789, 433] width 1066 height 216
